Goal: Task Accomplishment & Management: Complete application form

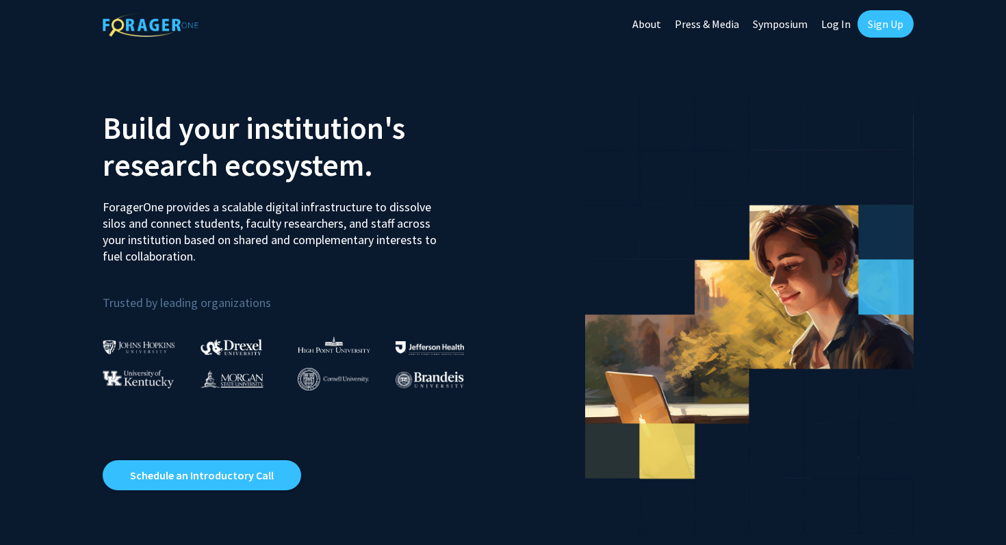
click at [835, 26] on link "Log In" at bounding box center [835, 24] width 43 height 48
select select
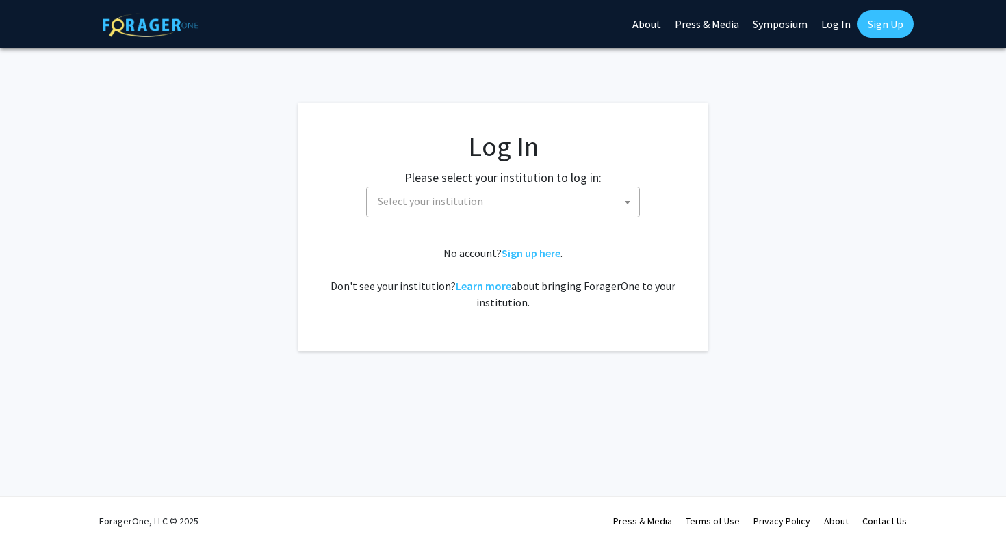
click at [591, 214] on span "Select your institution" at bounding box center [505, 201] width 267 height 28
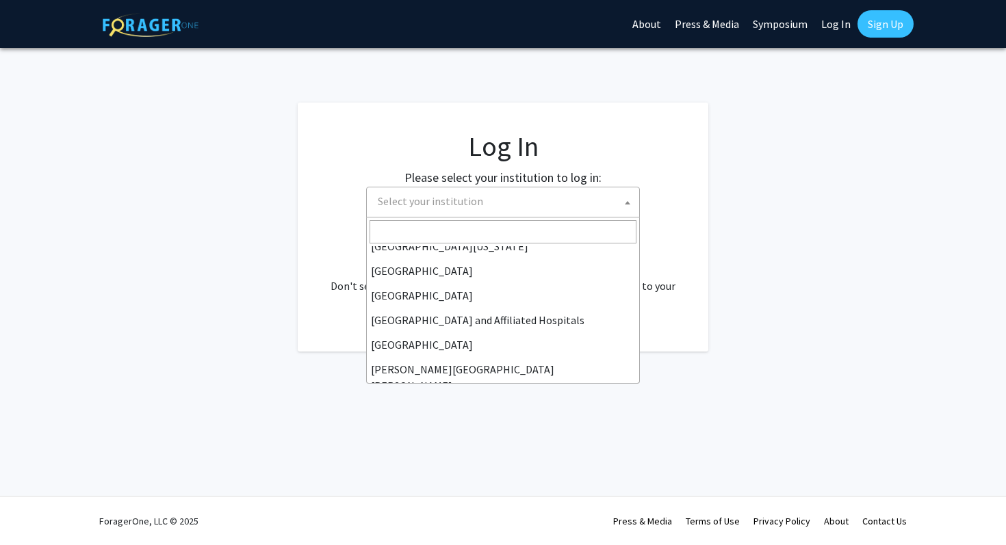
scroll to position [156, 0]
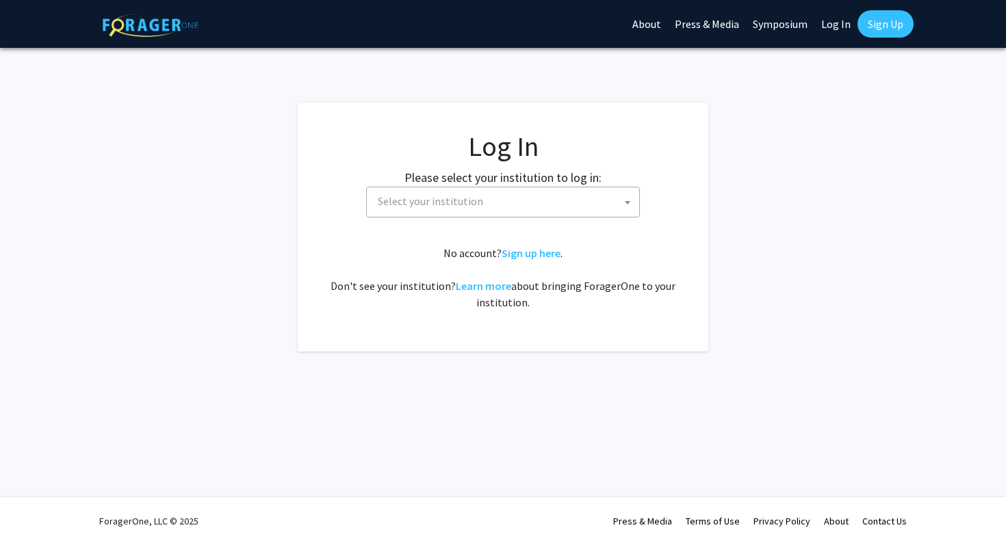
click at [891, 38] on div "Skip navigation About Press & Media Symposium Log In Sign Up" at bounding box center [769, 24] width 288 height 48
click at [891, 25] on link "Sign Up" at bounding box center [885, 23] width 56 height 27
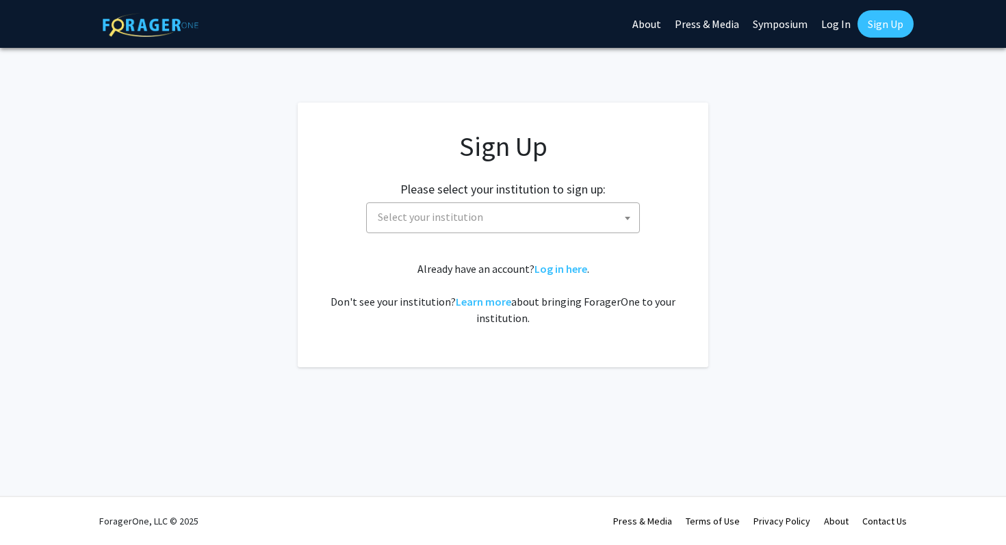
click at [584, 213] on span "Select your institution" at bounding box center [505, 217] width 267 height 28
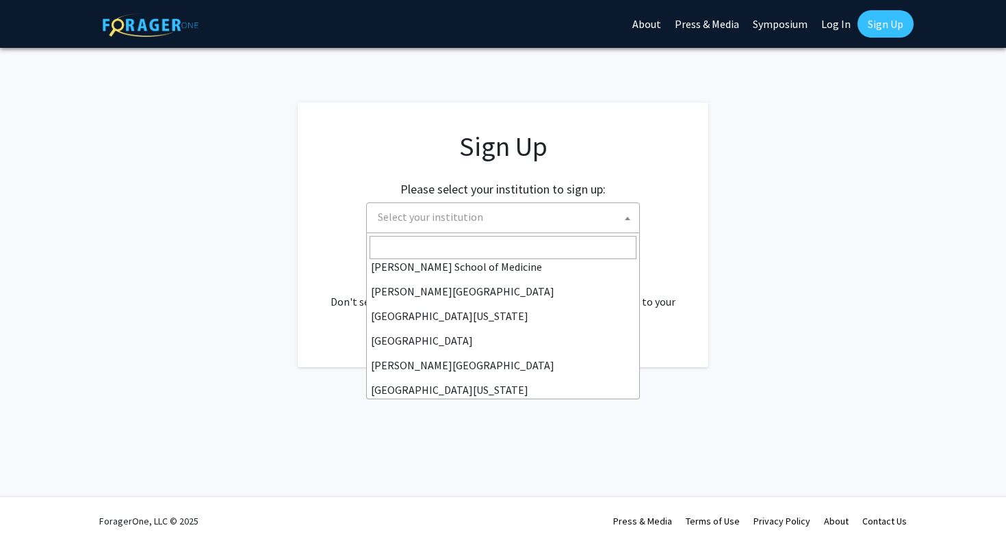
scroll to position [438, 0]
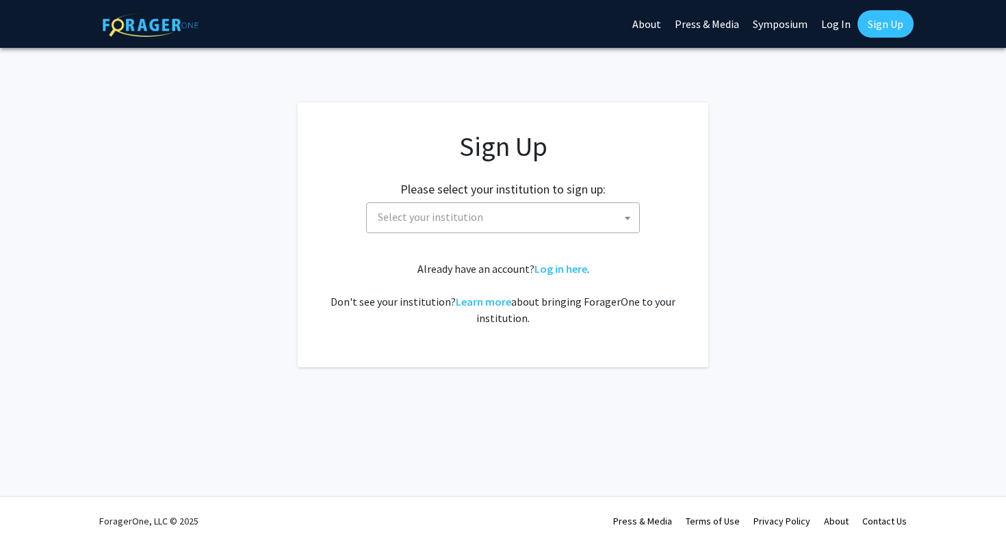
click at [783, 248] on app-signup "Sign Up Please select your institution to sign up: [GEOGRAPHIC_DATA] [GEOGRAPHI…" at bounding box center [503, 235] width 1006 height 265
